Goal: Complete application form

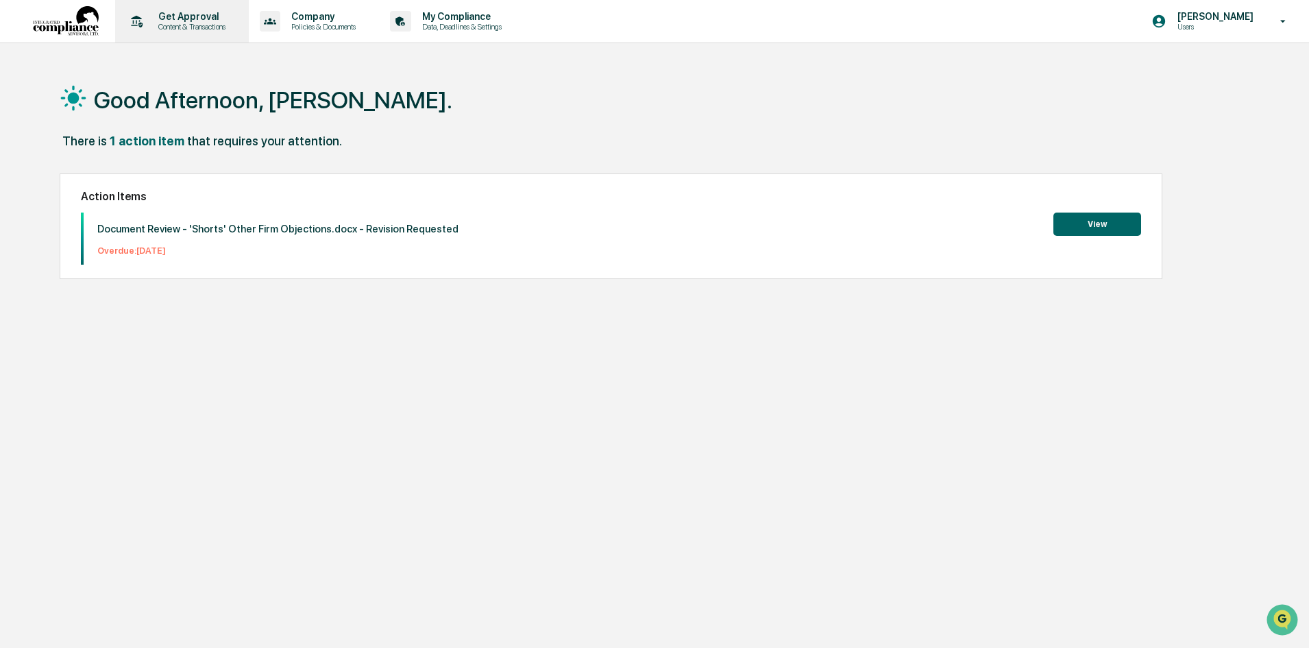
click at [199, 27] on p "Content & Transactions" at bounding box center [189, 27] width 85 height 10
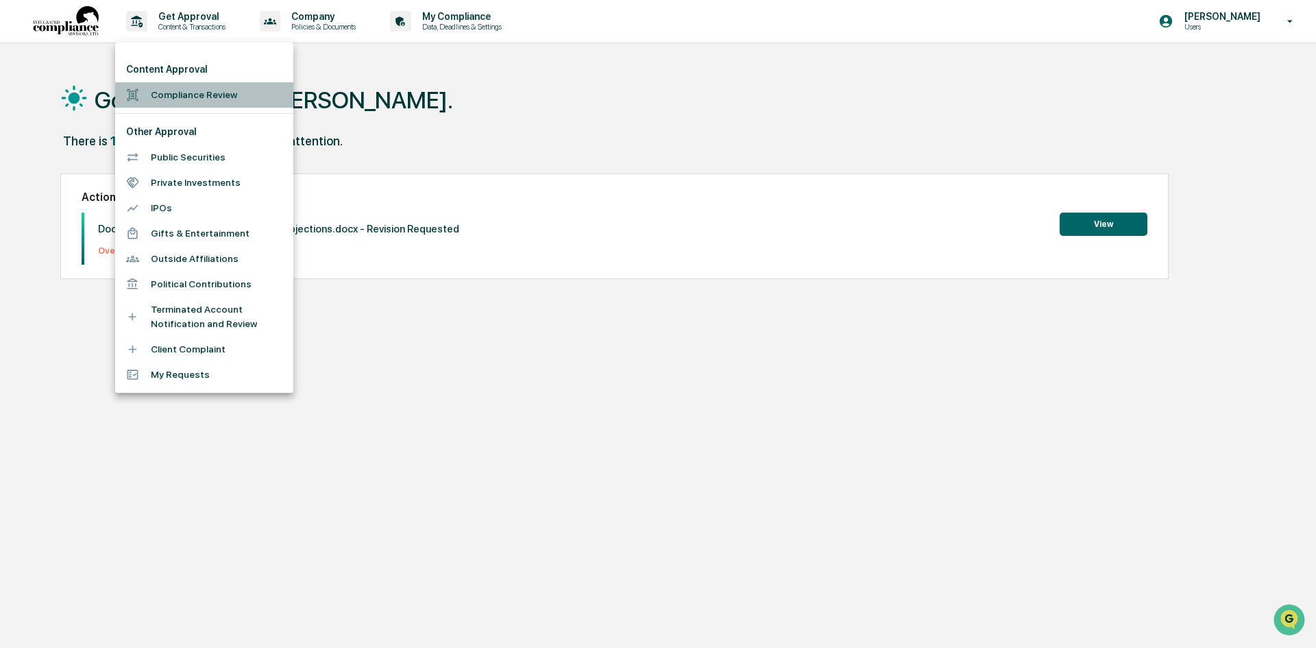
click at [177, 99] on li "Compliance Review" at bounding box center [204, 94] width 178 height 25
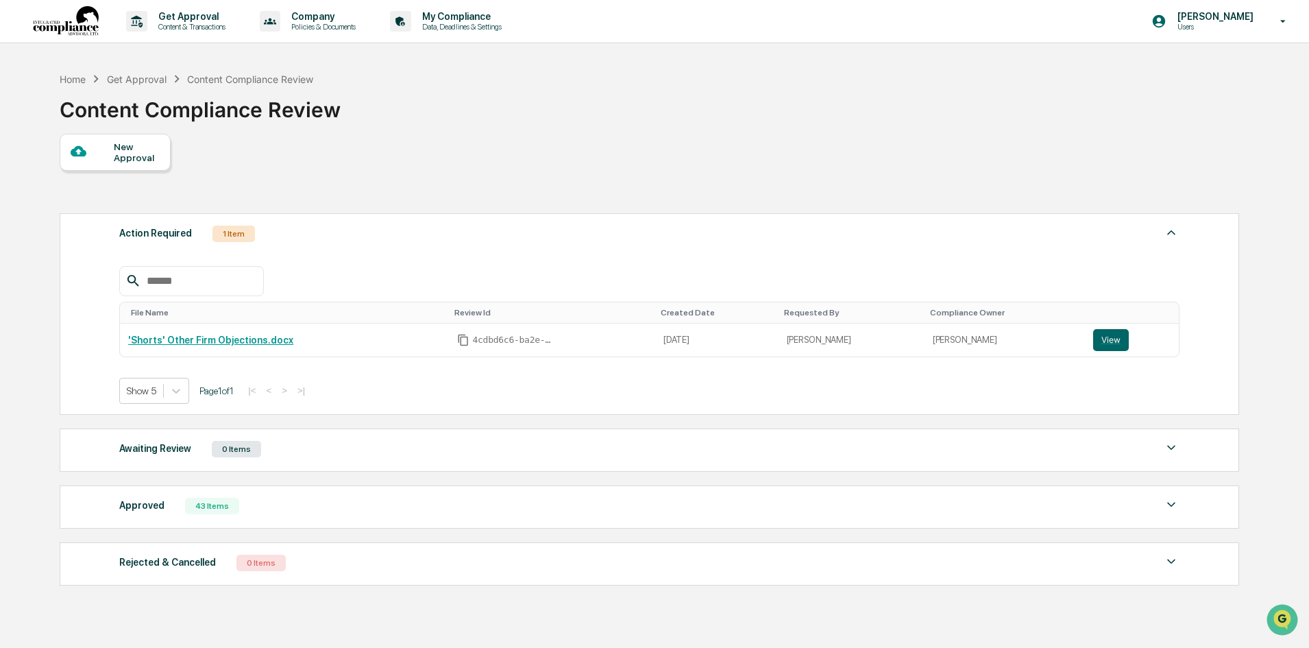
click at [138, 154] on div "New Approval" at bounding box center [137, 152] width 46 height 22
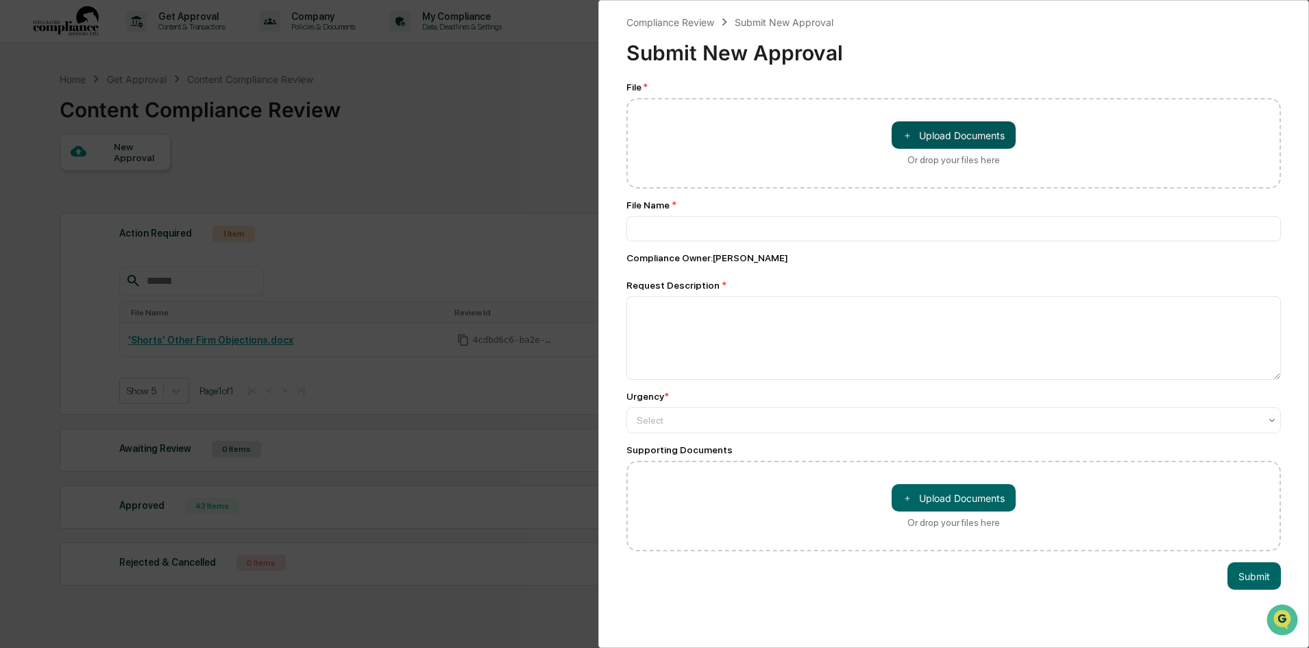
click at [917, 128] on button "＋ Upload Documents" at bounding box center [953, 134] width 124 height 27
type input "**********"
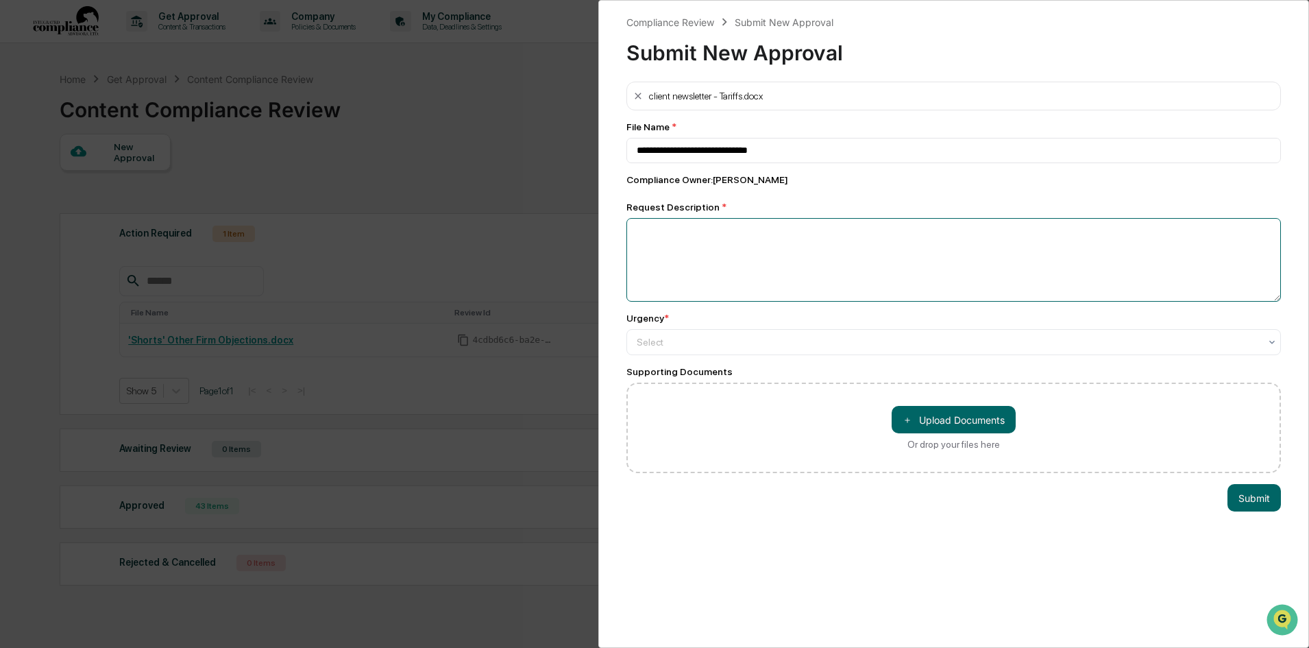
click at [698, 257] on textarea at bounding box center [953, 260] width 654 height 84
type textarea "**********"
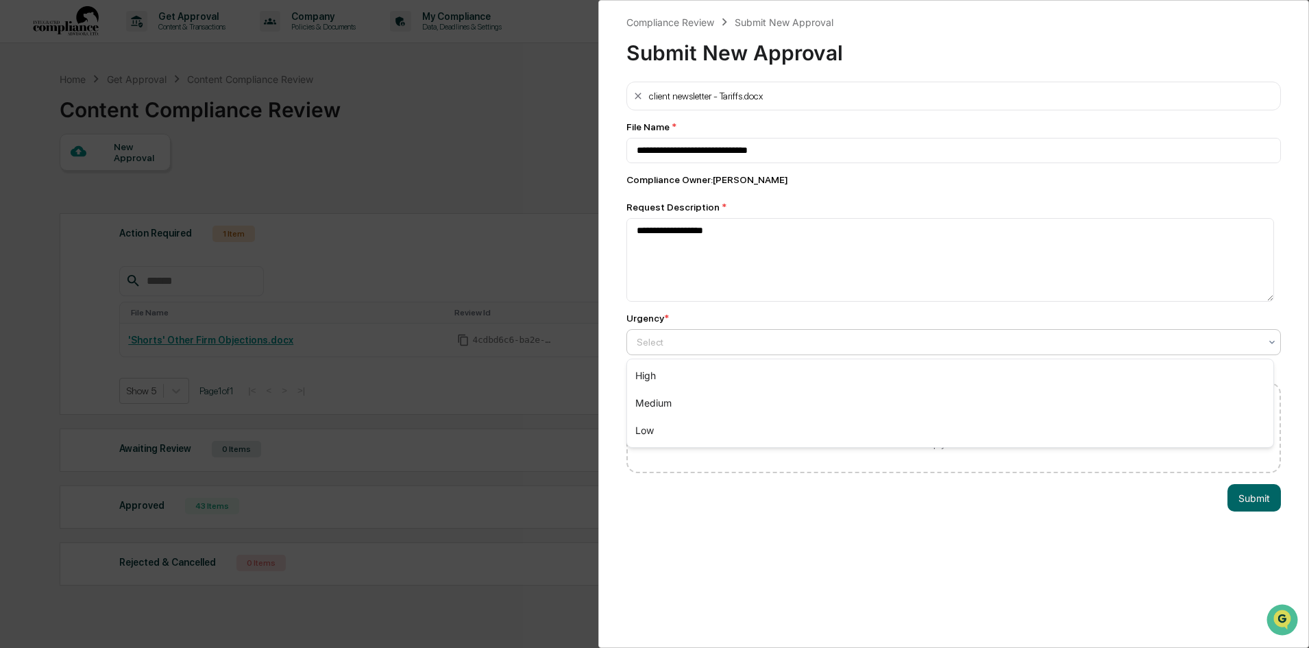
click at [680, 348] on div at bounding box center [948, 342] width 623 height 14
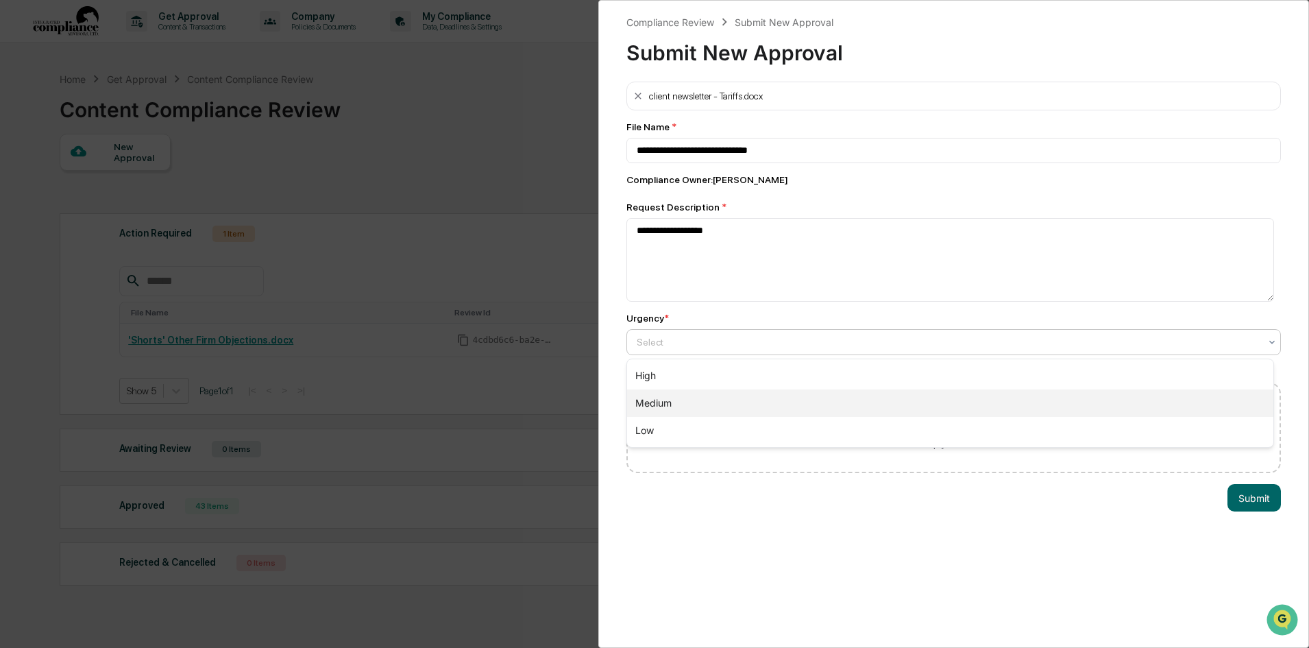
click at [671, 401] on div "Medium" at bounding box center [950, 402] width 646 height 27
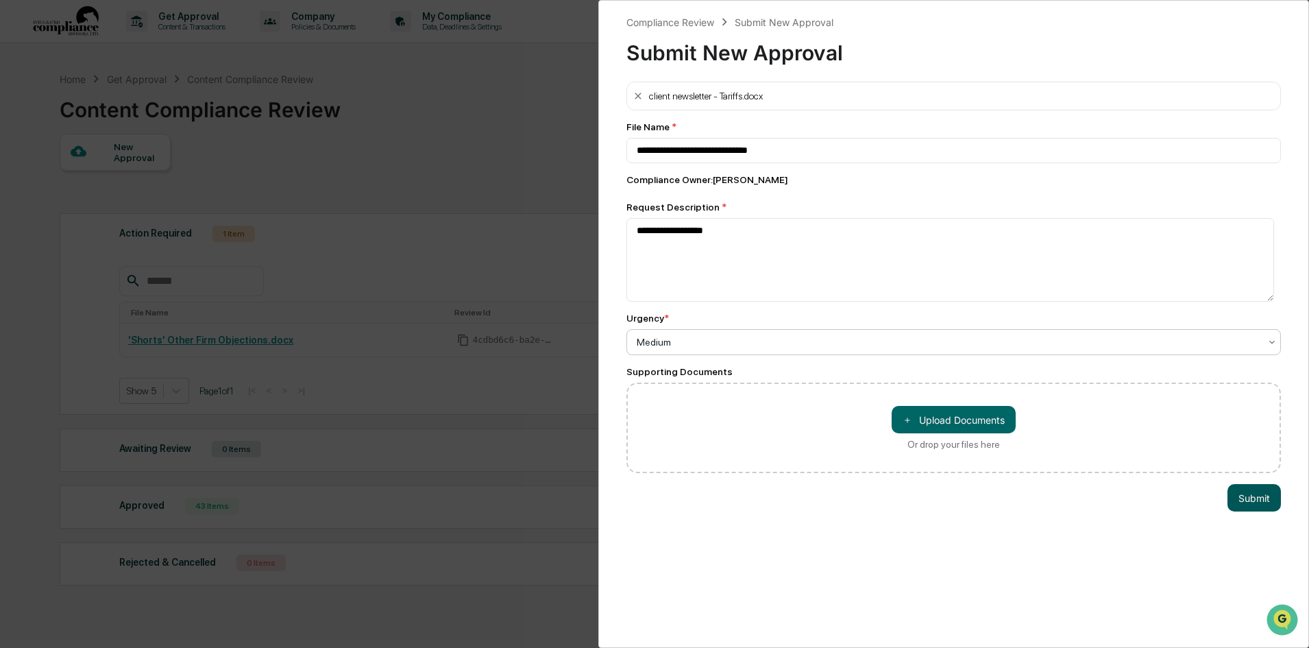
click at [1242, 494] on button "Submit" at bounding box center [1253, 497] width 53 height 27
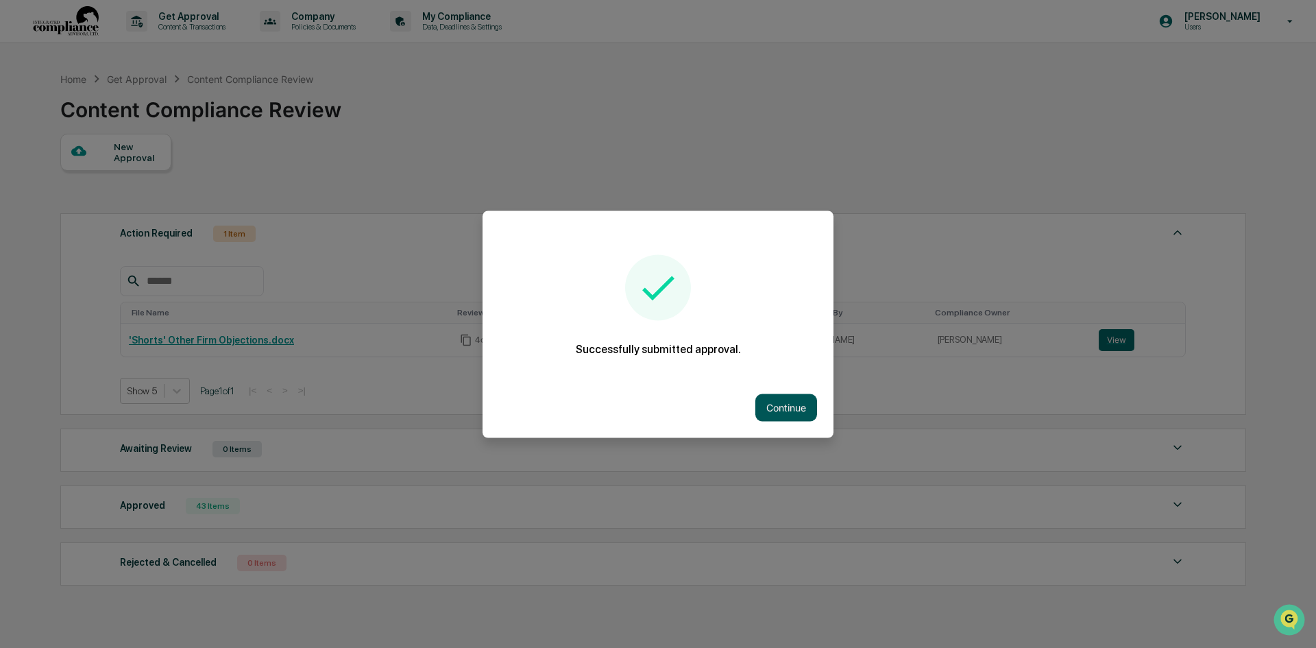
click at [795, 406] on button "Continue" at bounding box center [786, 406] width 62 height 27
